Goal: Navigation & Orientation: Find specific page/section

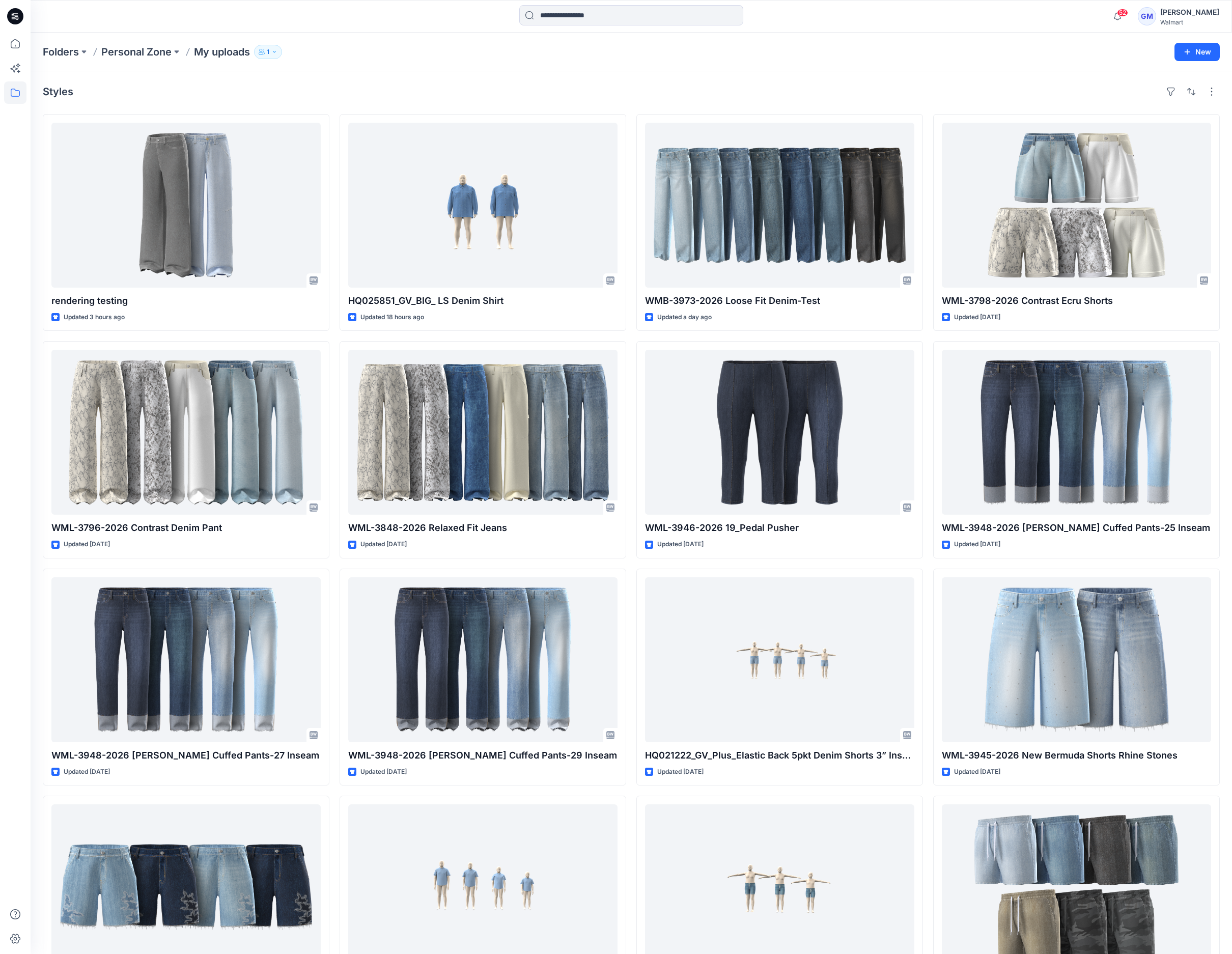
click at [359, 85] on div "Styles" at bounding box center [631, 92] width 1177 height 16
click at [43, 49] on p "Folders" at bounding box center [61, 52] width 36 height 15
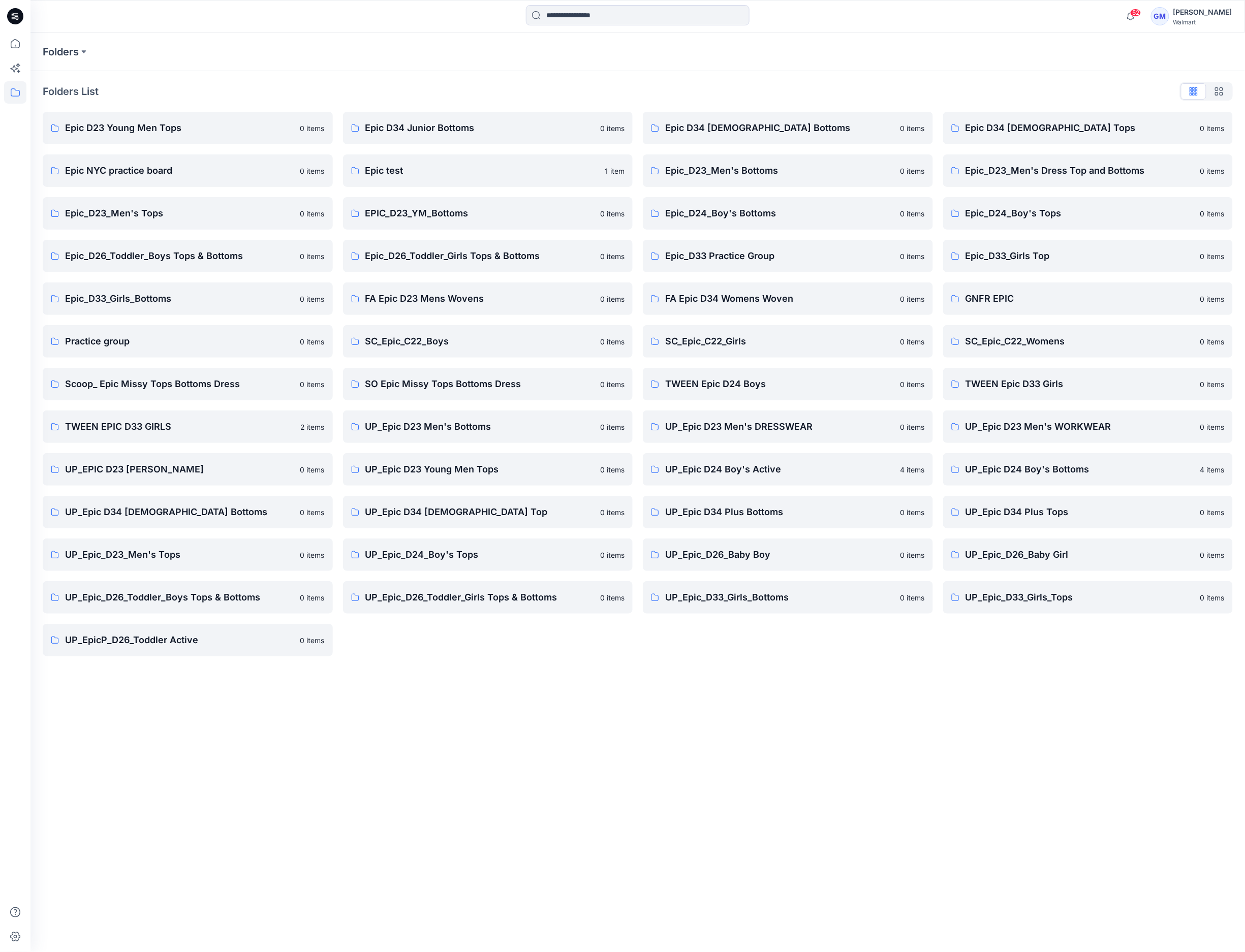
click at [669, 797] on div "Folders Folders List Epic D23 Young Men Tops 0 items Epic NYC practice board 0 …" at bounding box center [638, 492] width 1214 height 919
click at [206, 394] on link "Scoop_ Epic Missy Tops Bottoms Dress 0 items" at bounding box center [188, 384] width 290 height 33
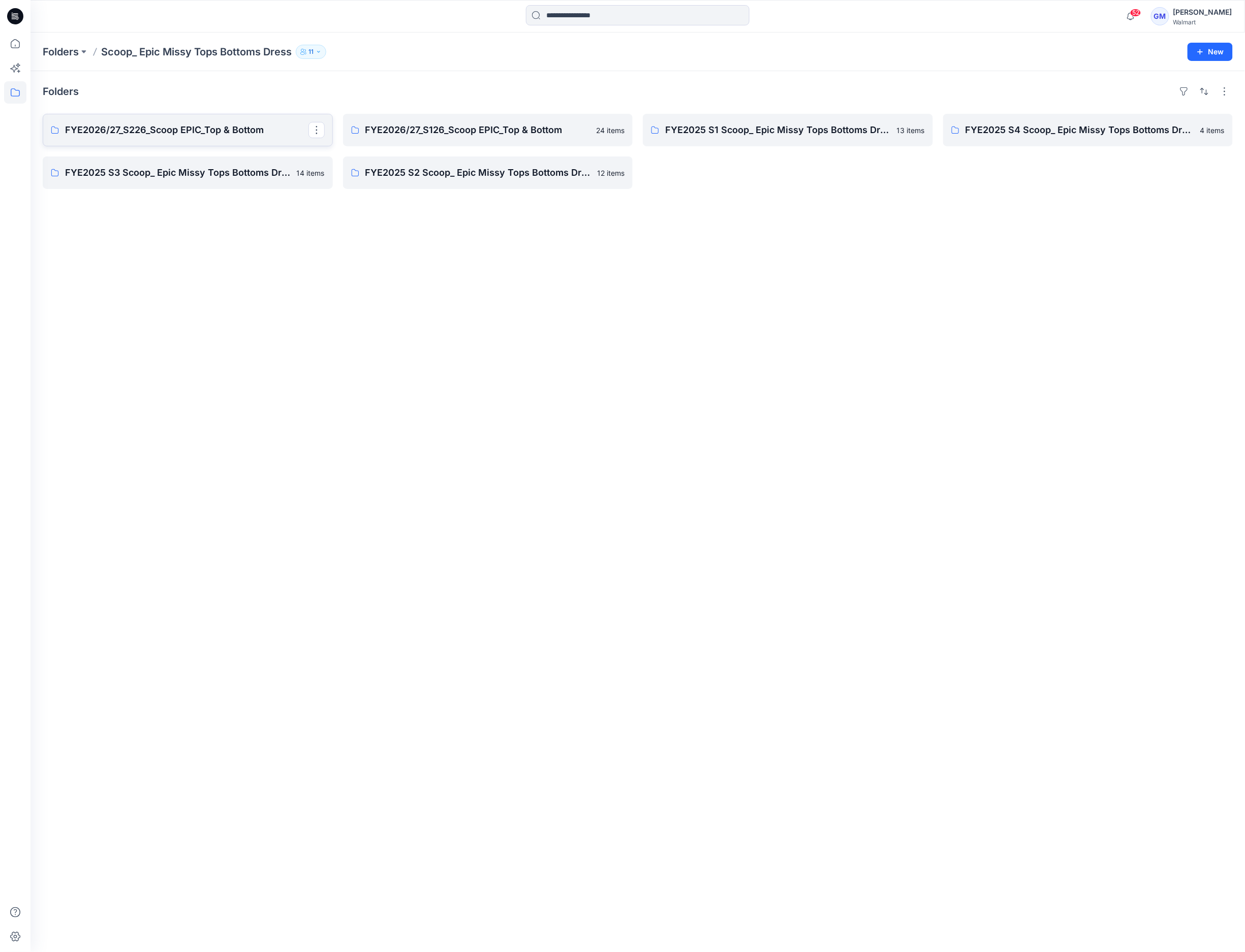
click at [191, 133] on p "FYE2026/27_S226_Scoop EPIC_Top & Bottom" at bounding box center [187, 130] width 244 height 14
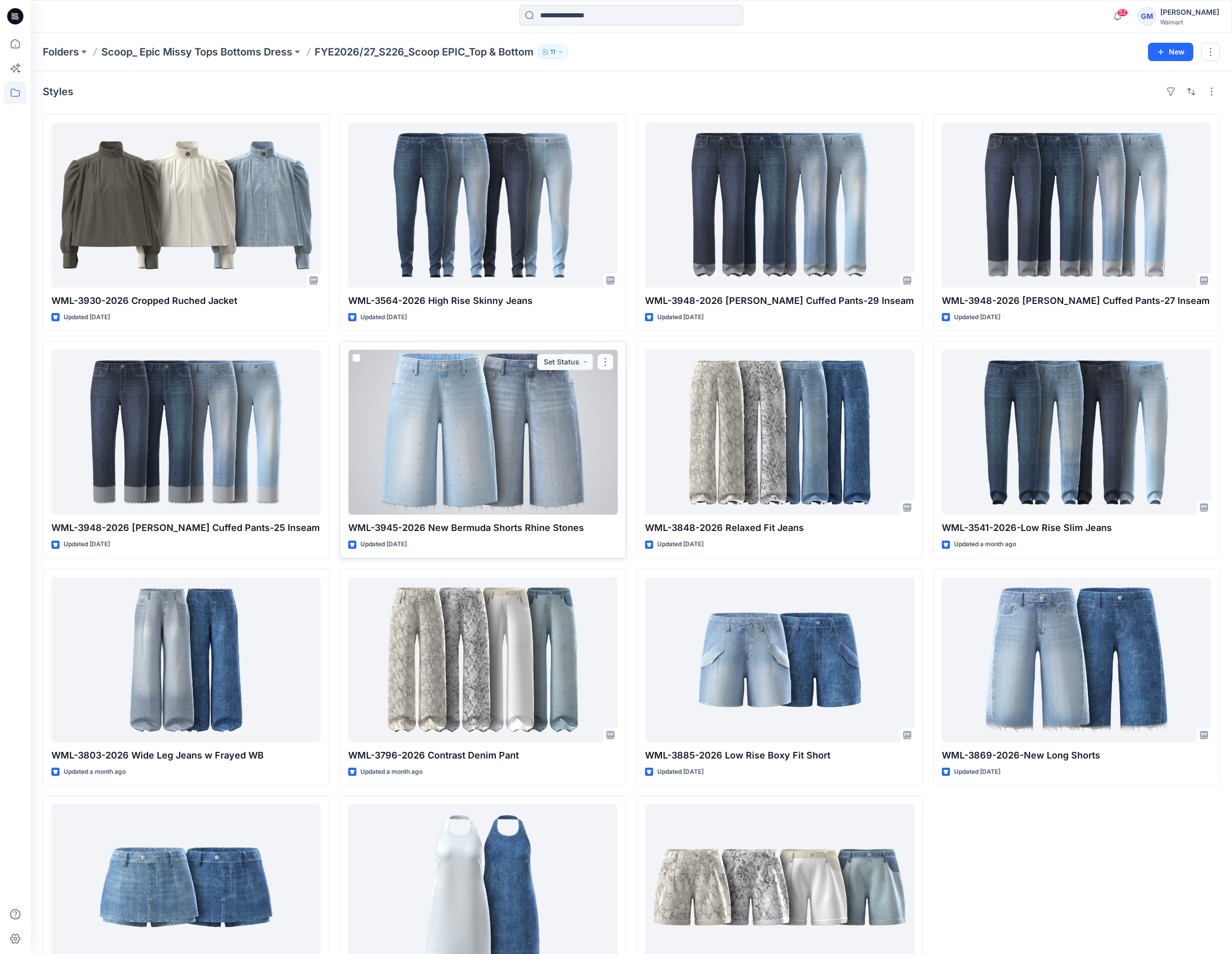
scroll to position [72, 0]
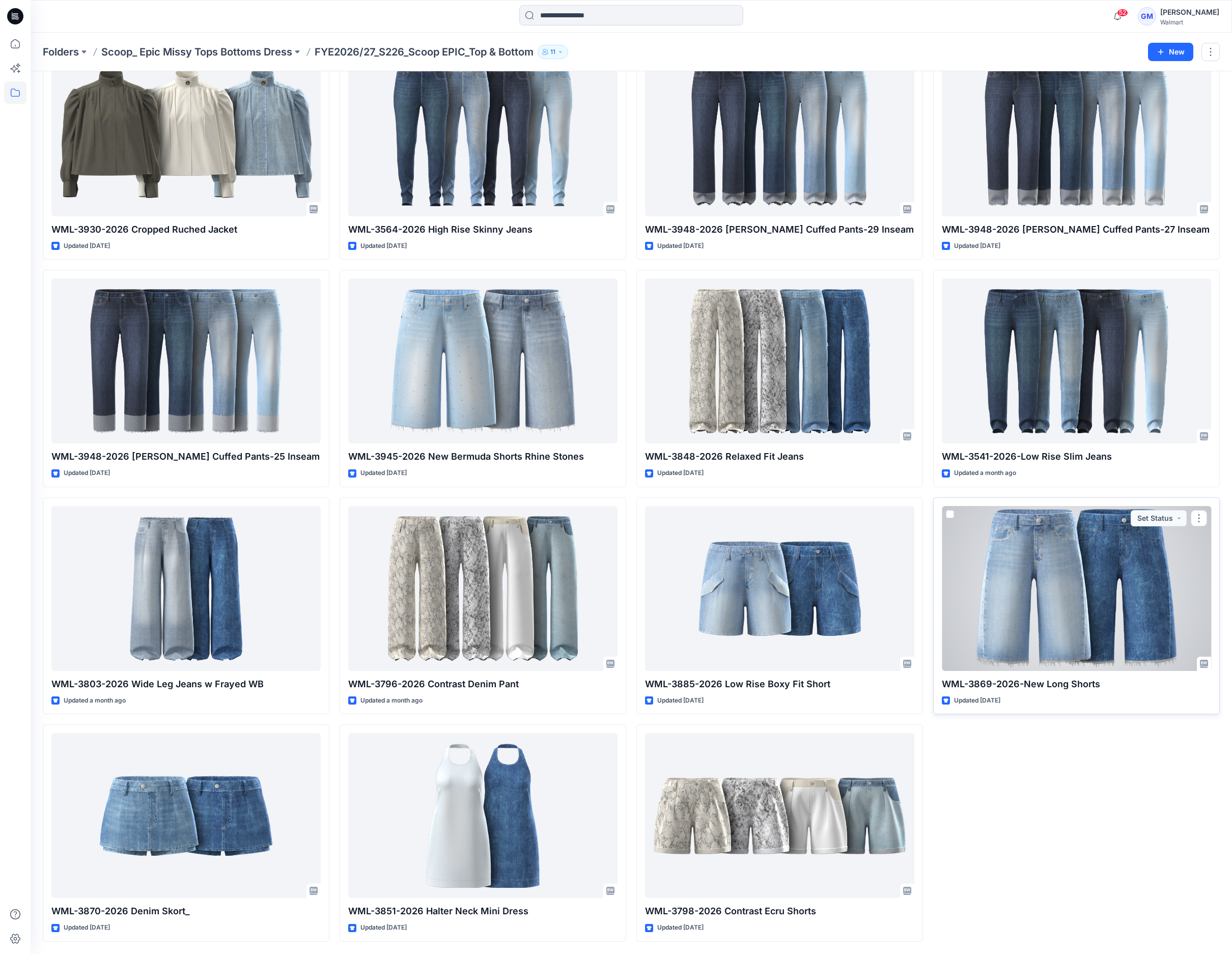
click at [1040, 603] on div at bounding box center [1076, 588] width 270 height 165
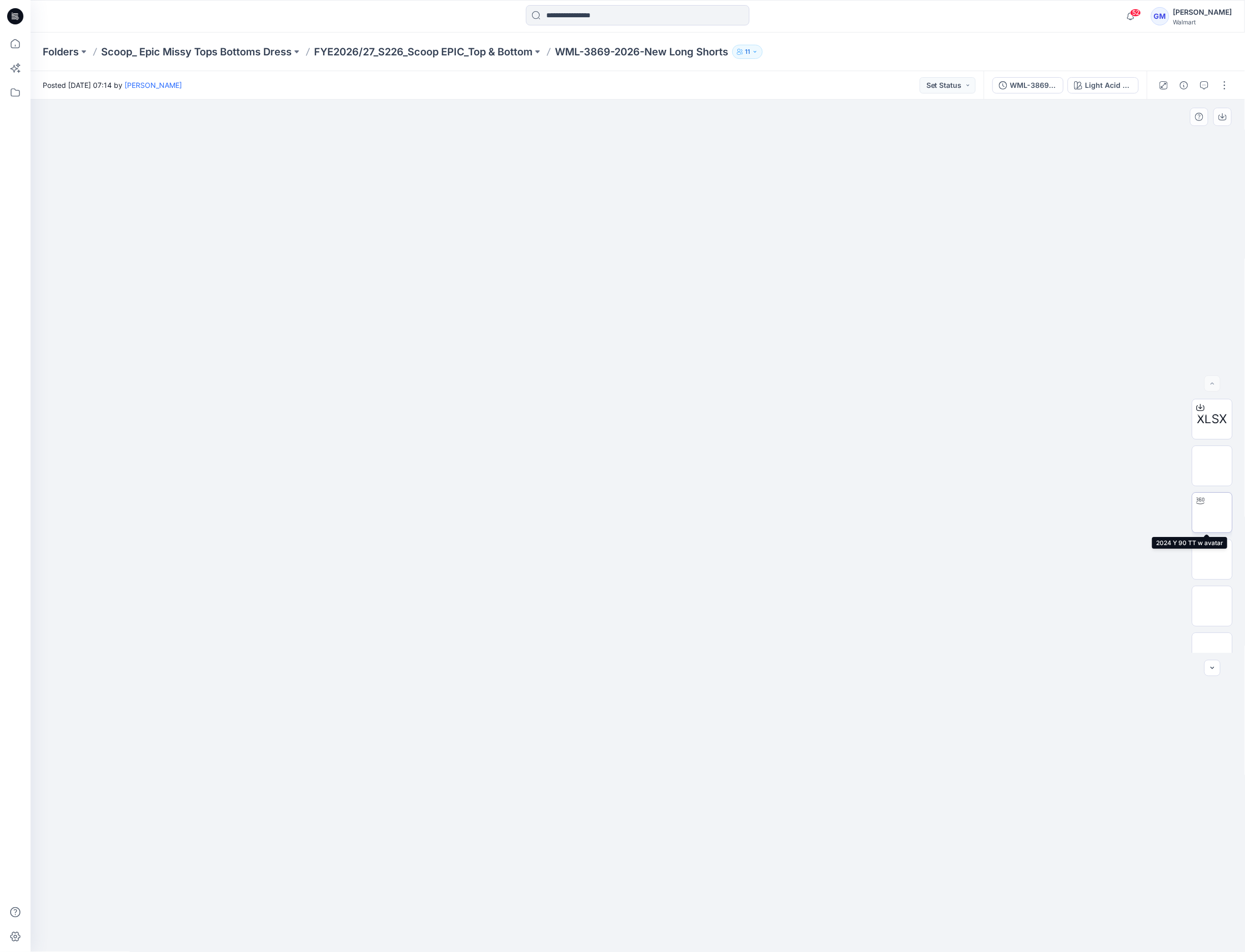
click at [1212, 513] on img at bounding box center [1212, 513] width 0 height 0
drag, startPoint x: 791, startPoint y: 928, endPoint x: 847, endPoint y: 916, distance: 57.3
click at [847, 916] on div at bounding box center [638, 525] width 1214 height 852
click at [611, 939] on icon at bounding box center [638, 921] width 307 height 38
